Goal: Find specific page/section: Find specific page/section

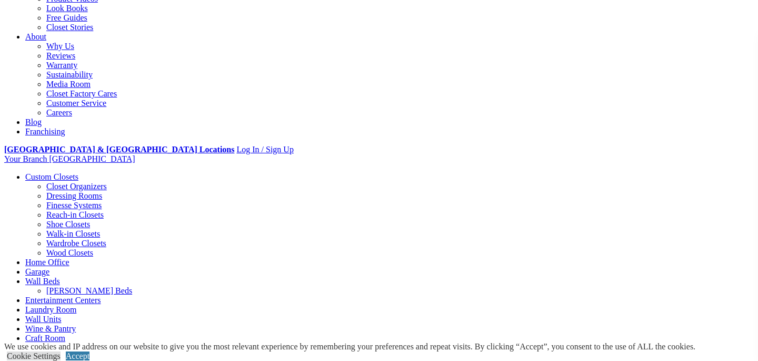
scroll to position [265, 0]
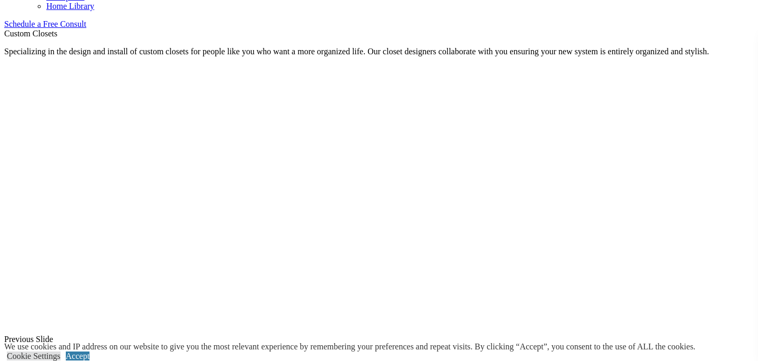
scroll to position [693, 0]
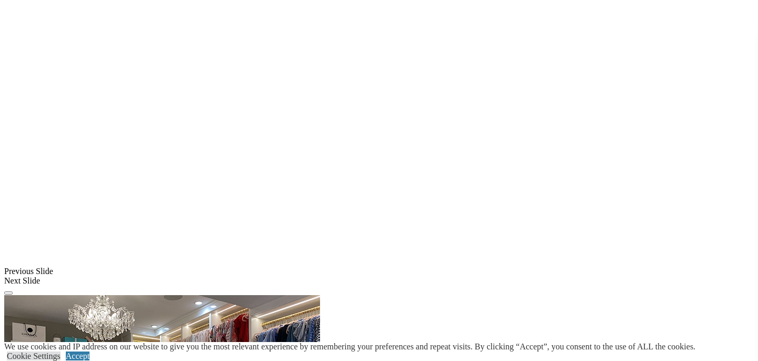
scroll to position [765, 0]
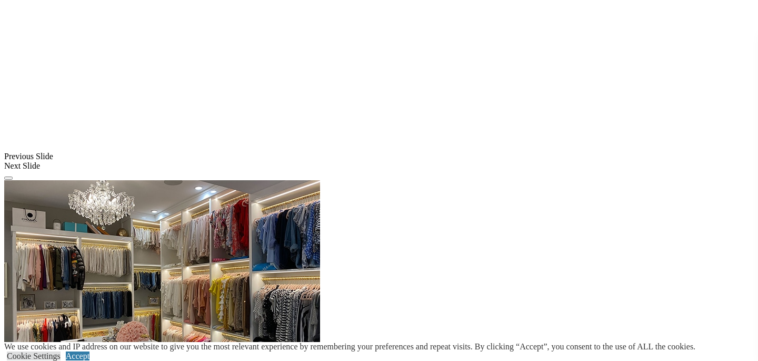
scroll to position [761, 0]
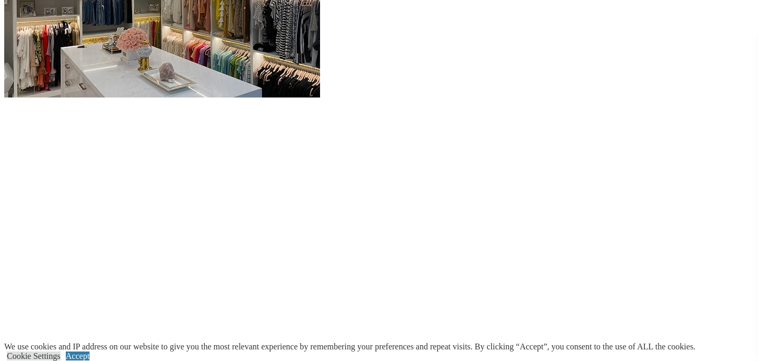
scroll to position [1116, 0]
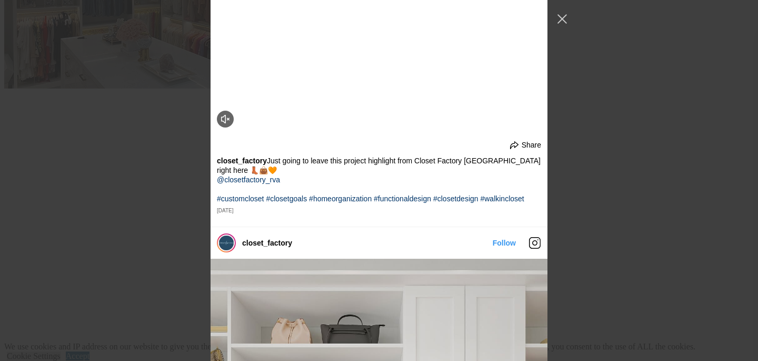
scroll to position [1105, 0]
click at [564, 16] on button "Close Instagram Feed Popup" at bounding box center [562, 19] width 17 height 17
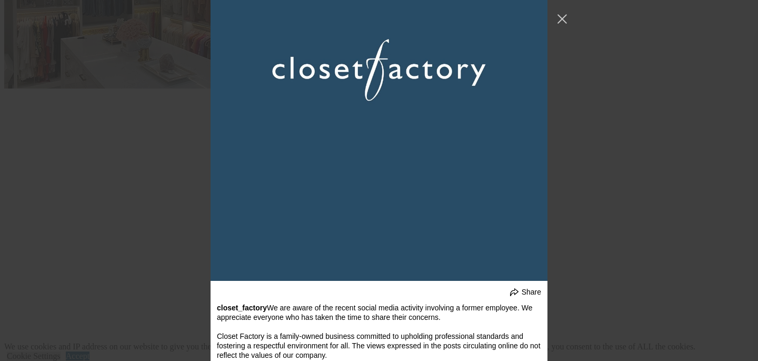
scroll to position [2913, 0]
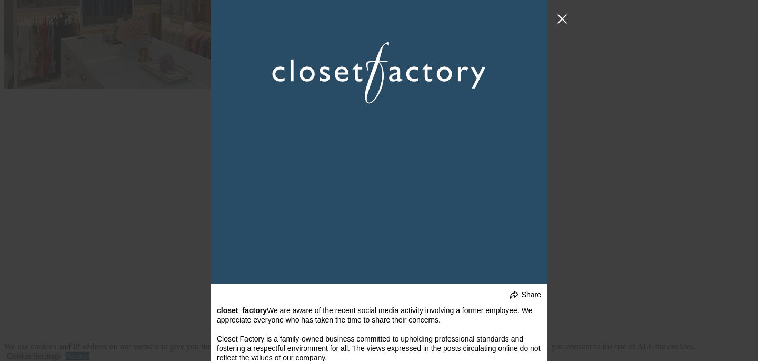
click at [563, 16] on button "Close Instagram Feed Popup" at bounding box center [562, 19] width 17 height 17
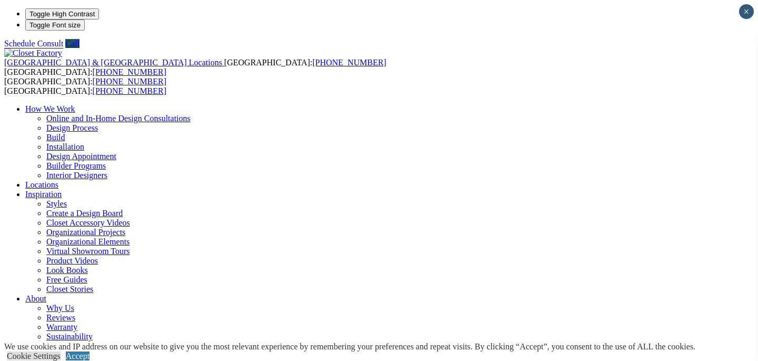
scroll to position [12, 0]
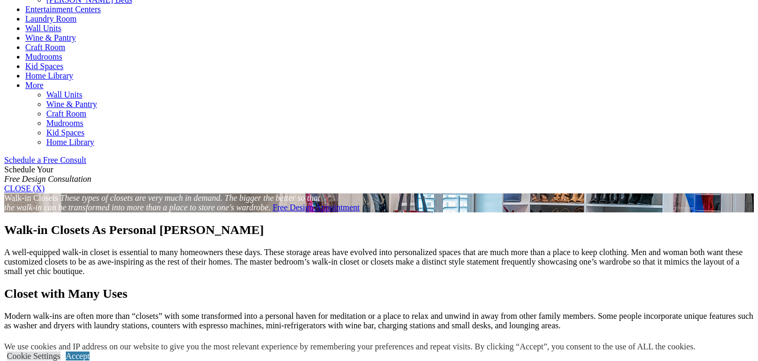
scroll to position [553, 0]
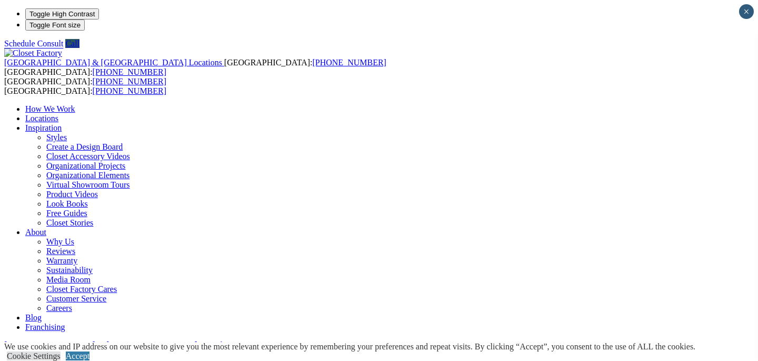
type input "*****"
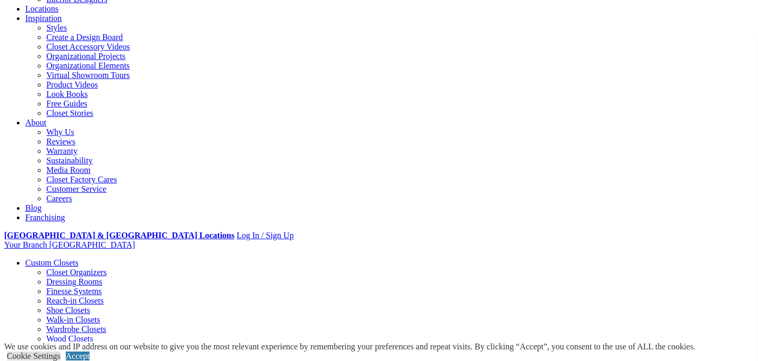
scroll to position [172, 0]
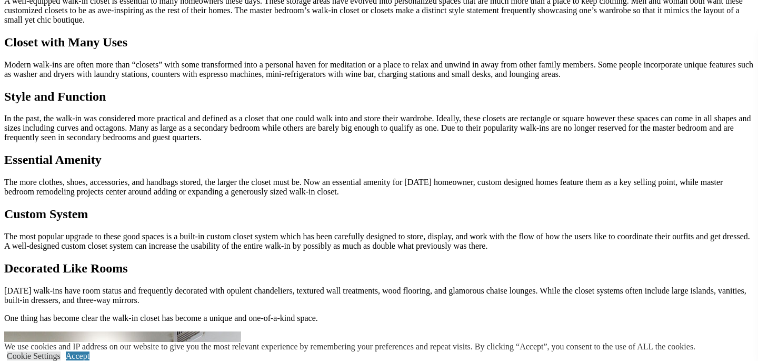
scroll to position [807, 0]
